Goal: Obtain resource: Download file/media

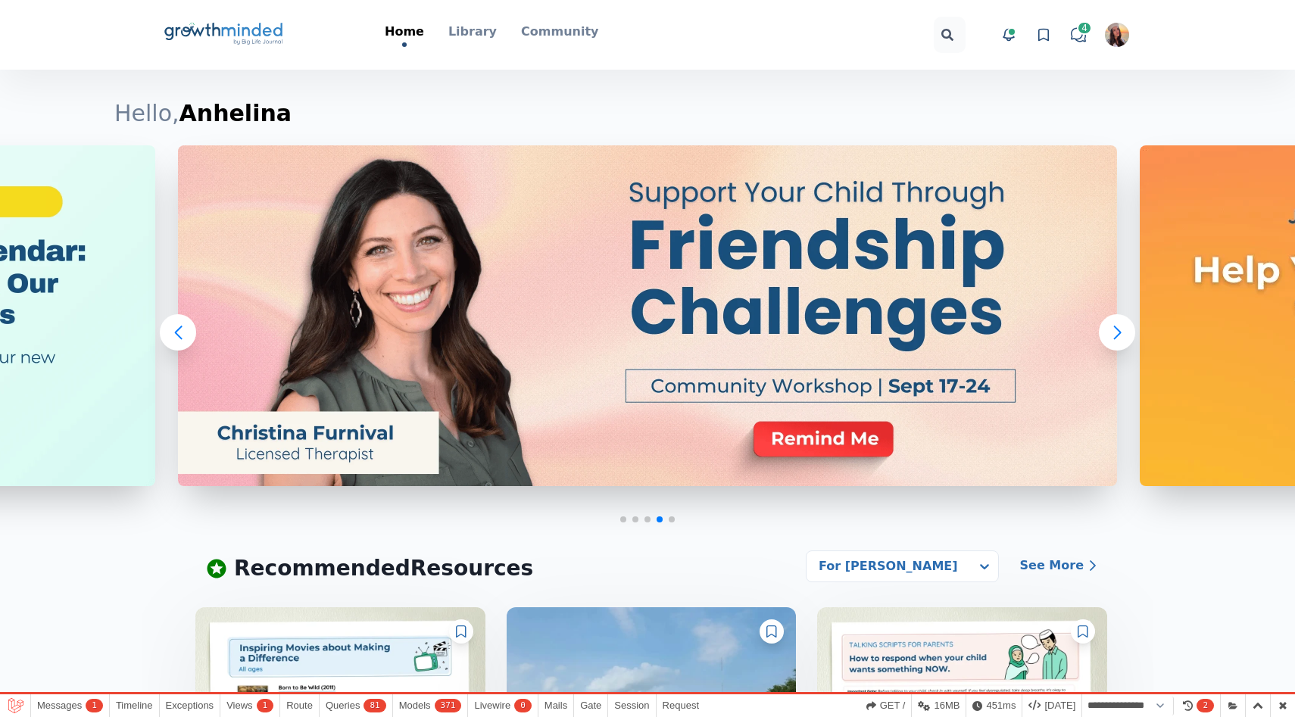
click at [1120, 38] on img "button" at bounding box center [1117, 35] width 24 height 24
click at [1024, 162] on button "Logout" at bounding box center [1059, 175] width 145 height 27
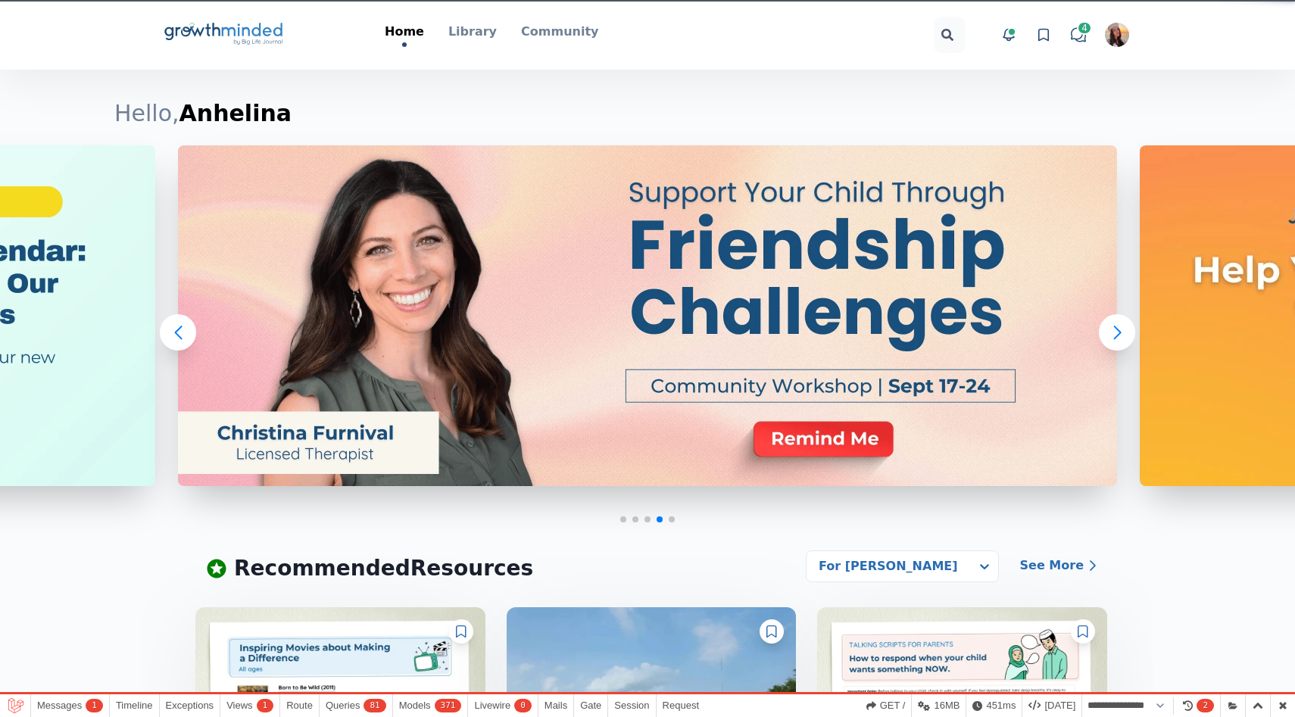
select select "**********"
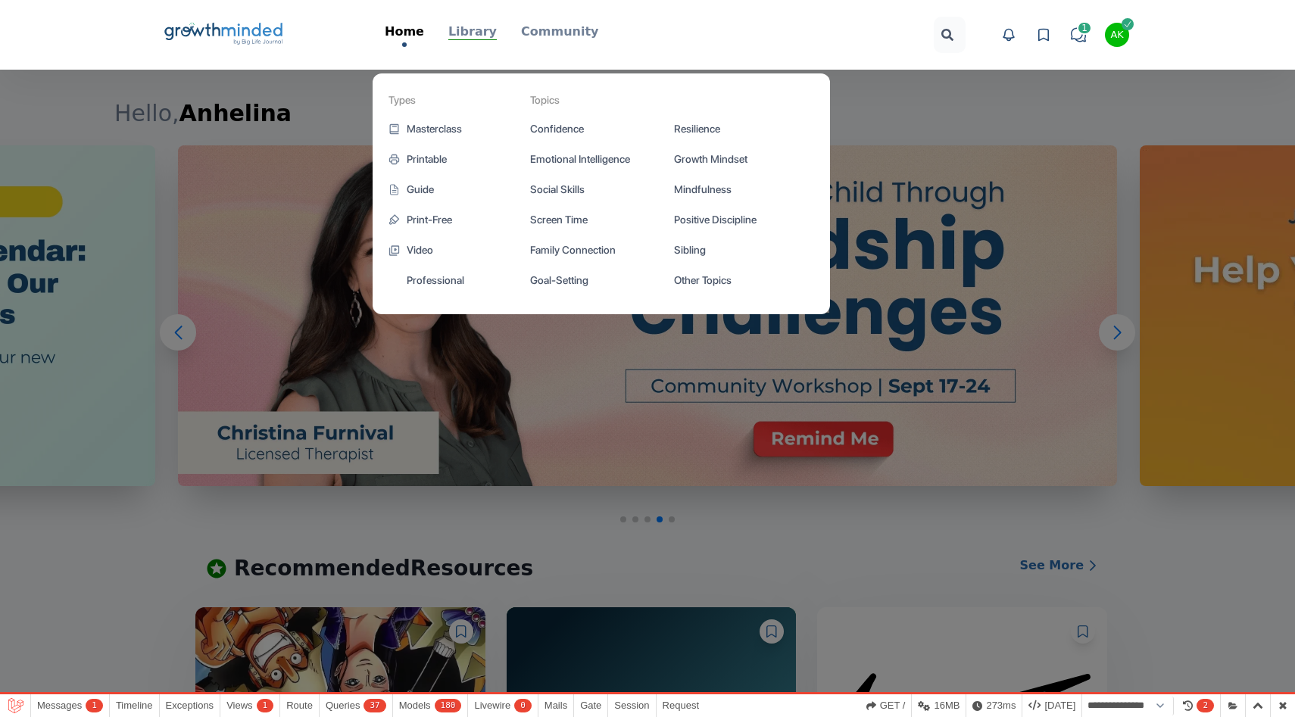
click at [479, 29] on p "Library" at bounding box center [472, 32] width 48 height 18
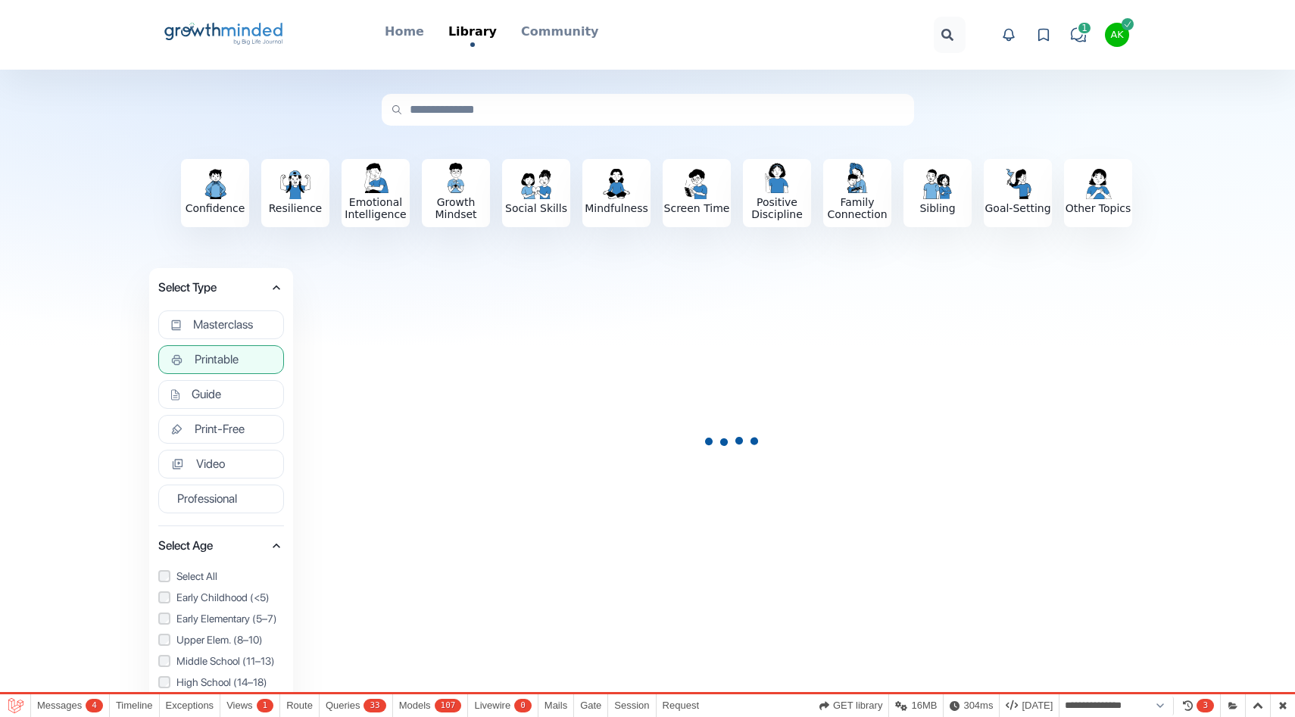
click at [226, 360] on span "Printable" at bounding box center [217, 359] width 44 height 15
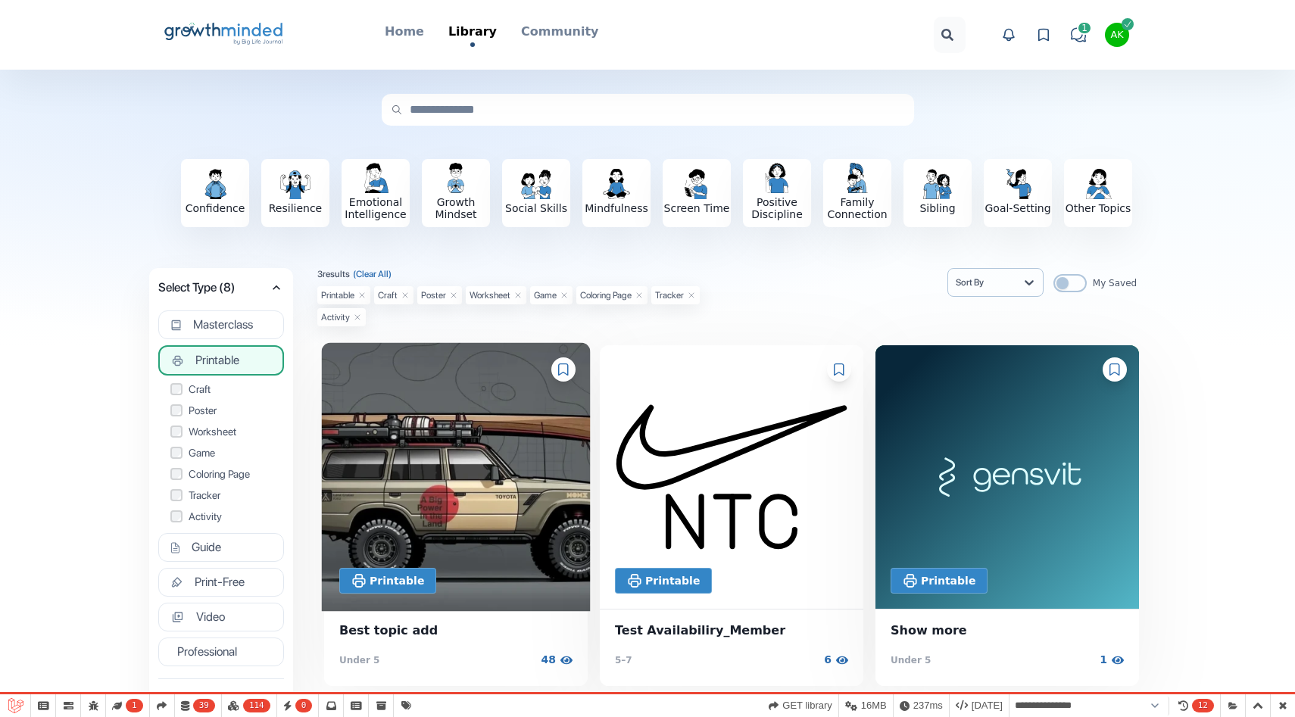
click at [505, 444] on img at bounding box center [456, 477] width 269 height 269
click at [445, 452] on img at bounding box center [456, 477] width 269 height 269
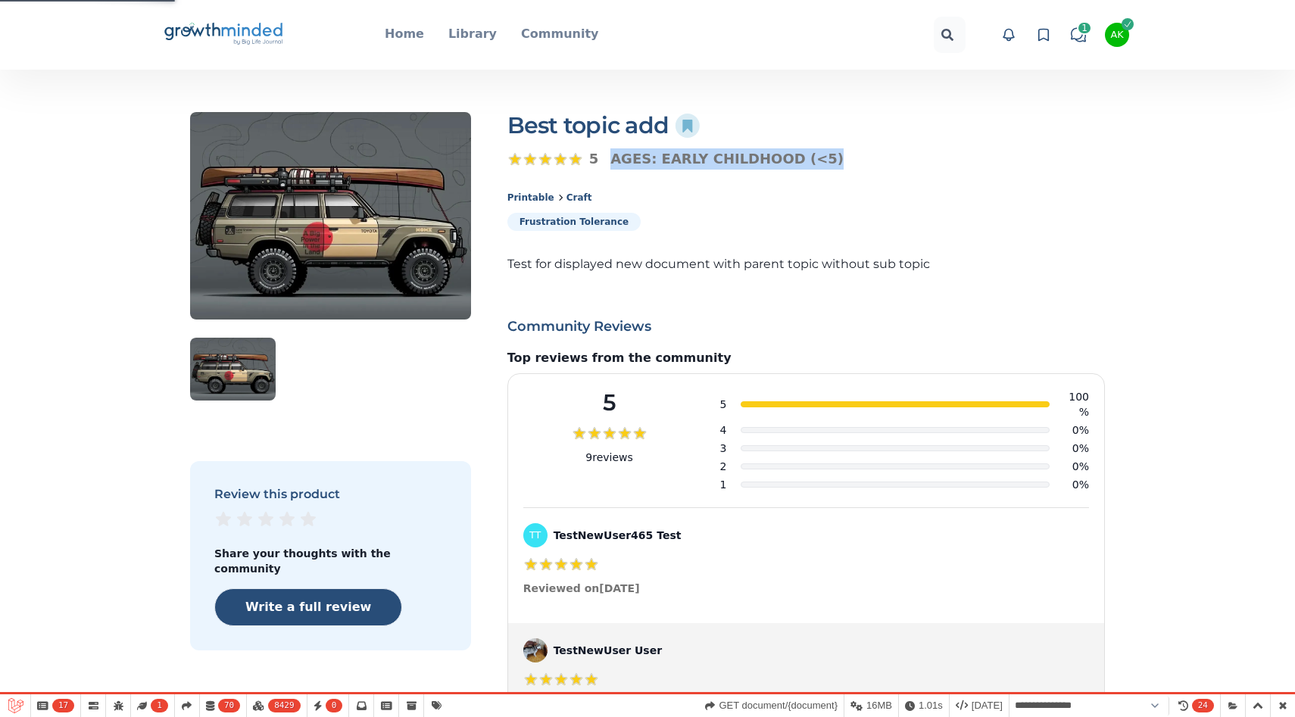
drag, startPoint x: 607, startPoint y: 158, endPoint x: 860, endPoint y: 154, distance: 252.9
click at [860, 154] on div "5 out of 5 stars 5 Ages: Early Childhood (<5)" at bounding box center [805, 158] width 597 height 21
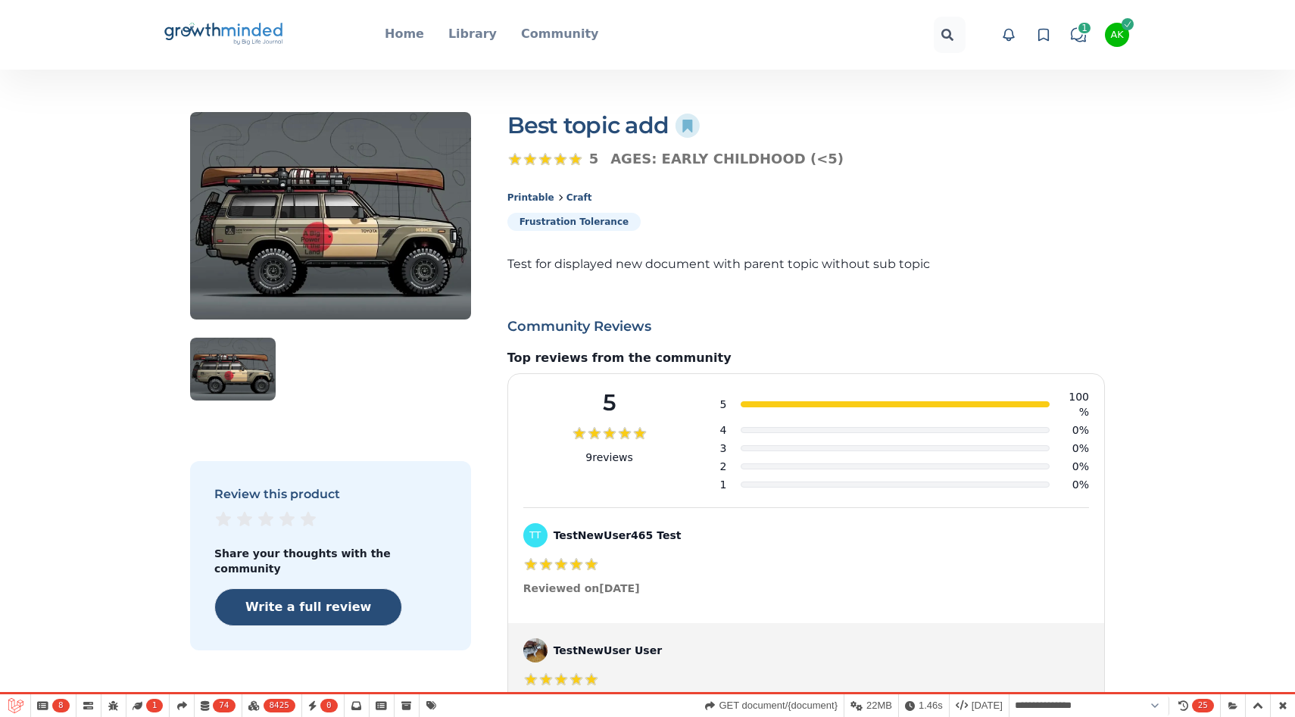
click at [837, 137] on div "Best topic add favorite-icon" at bounding box center [805, 125] width 597 height 27
click at [251, 31] on icon "Big Life Journal GrowthMinded Logo .cls-1{fill:#1b4c76}.cls-2{fill:#294e79}.cls…" at bounding box center [224, 35] width 122 height 36
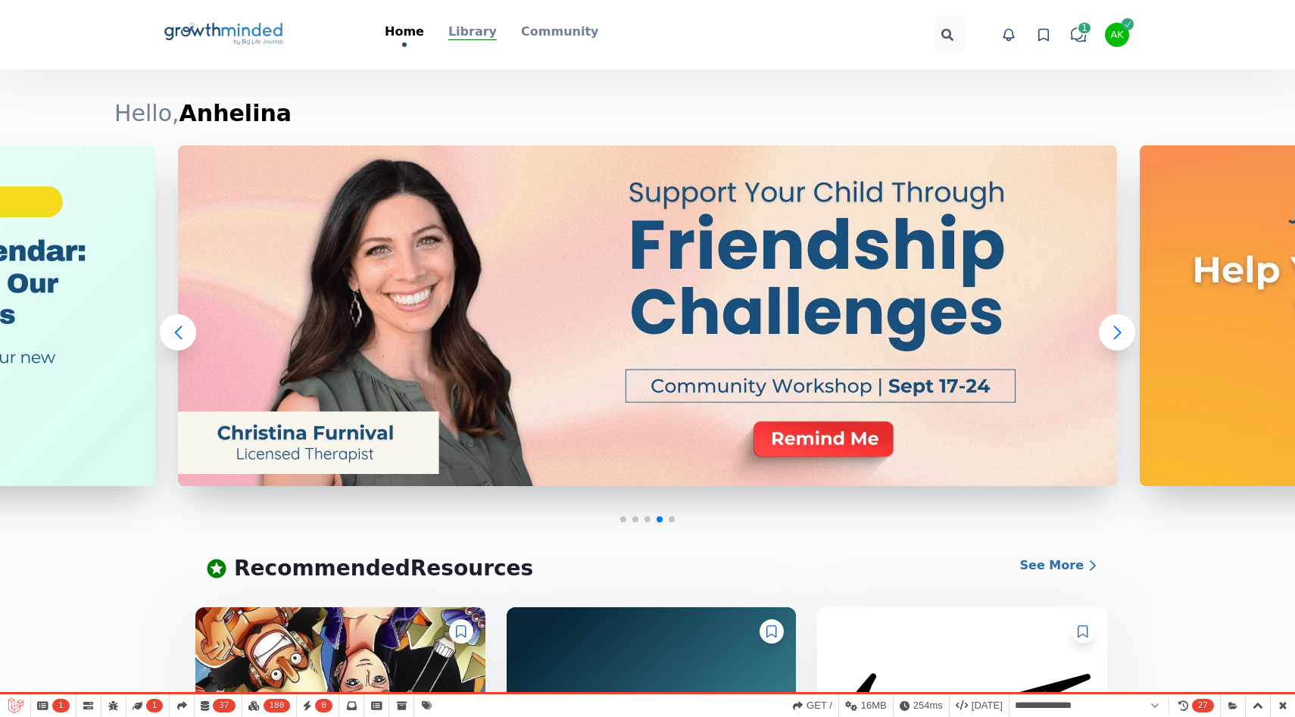
click at [481, 40] on p "Library" at bounding box center [472, 32] width 48 height 18
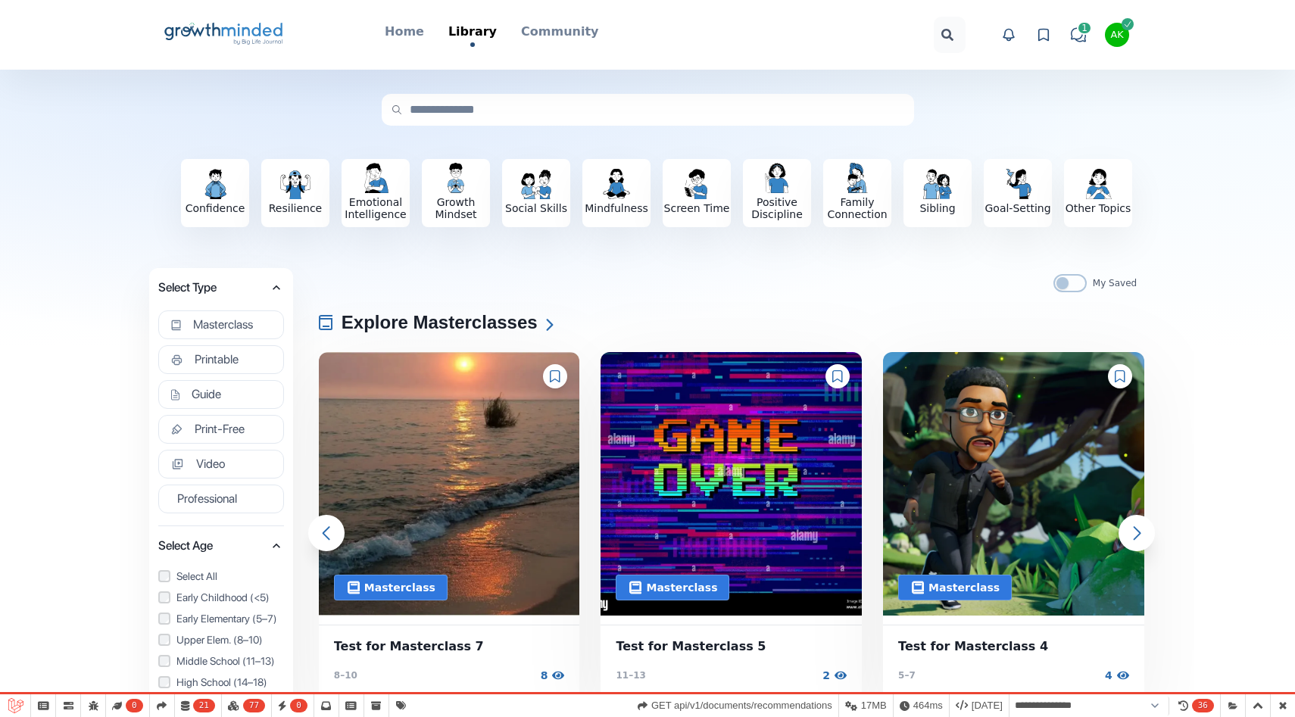
click at [223, 35] on icon "Big Life Journal GrowthMinded Logo .cls-1{fill:#1b4c76}.cls-2{fill:#294e79}.cls…" at bounding box center [224, 35] width 122 height 36
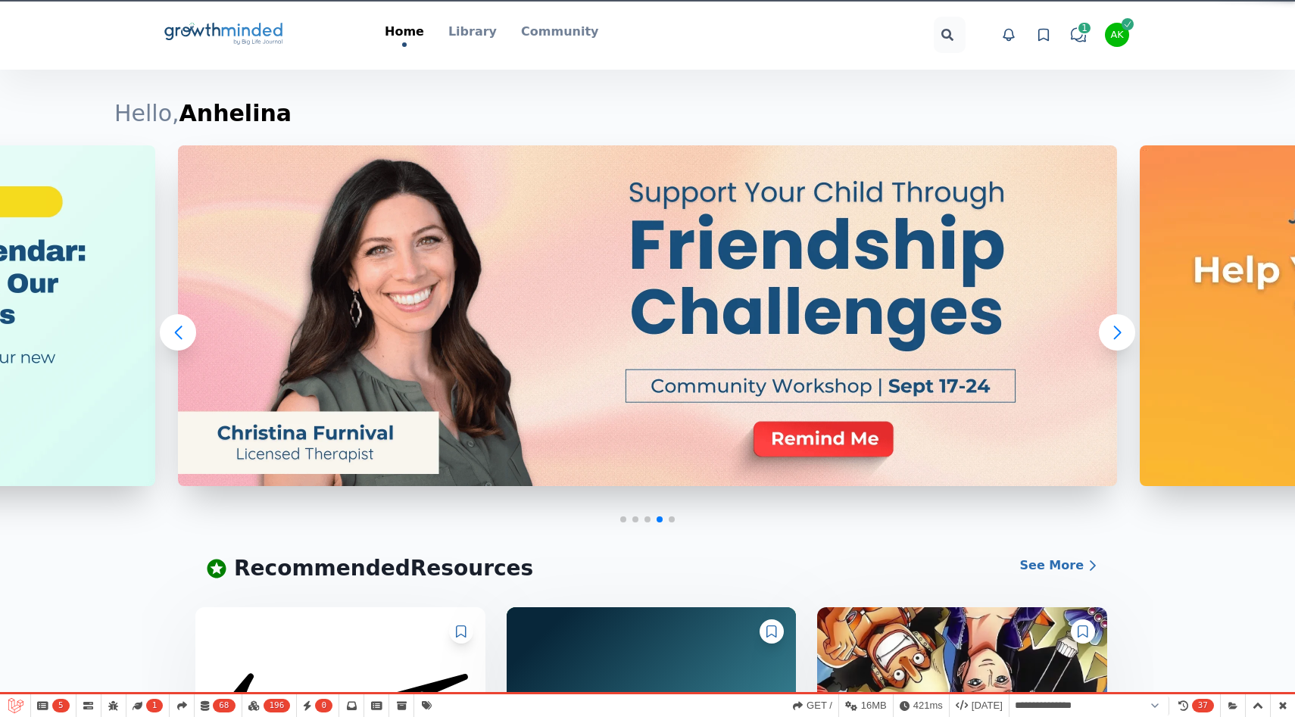
select select "**********"
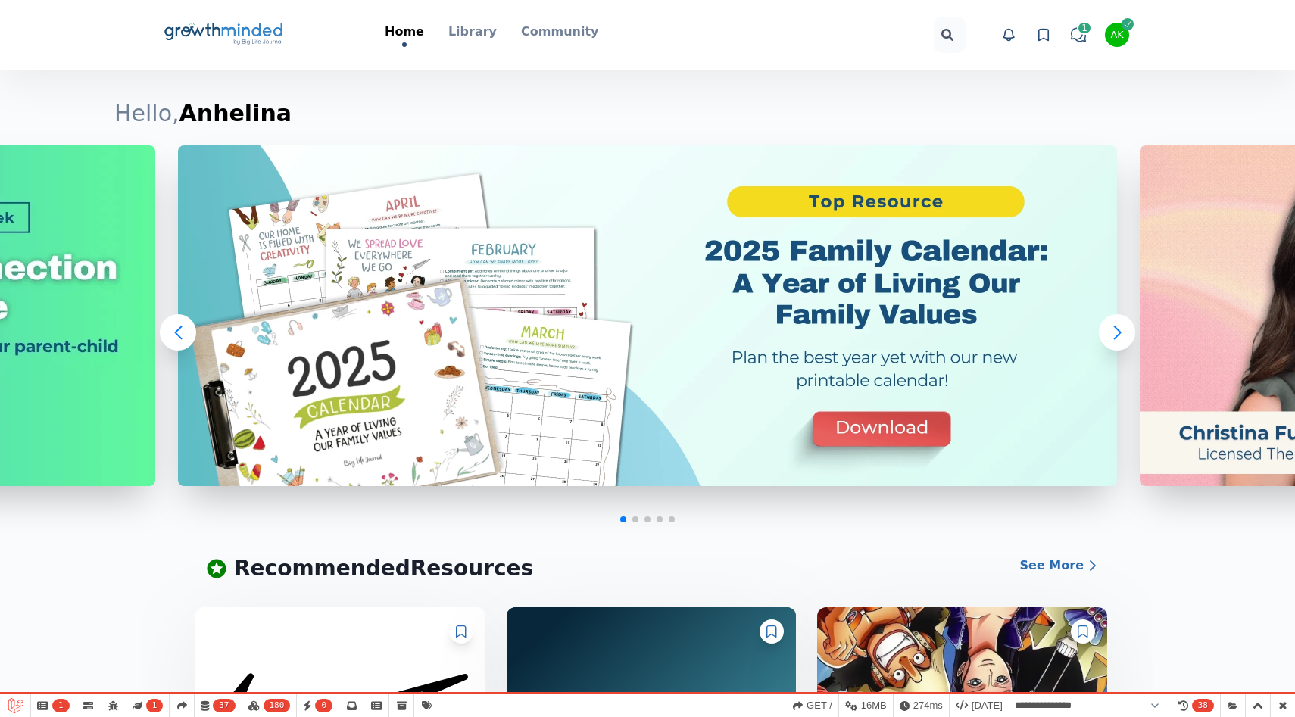
click at [710, 27] on div at bounding box center [827, 35] width 278 height 36
